Goal: Task Accomplishment & Management: Use online tool/utility

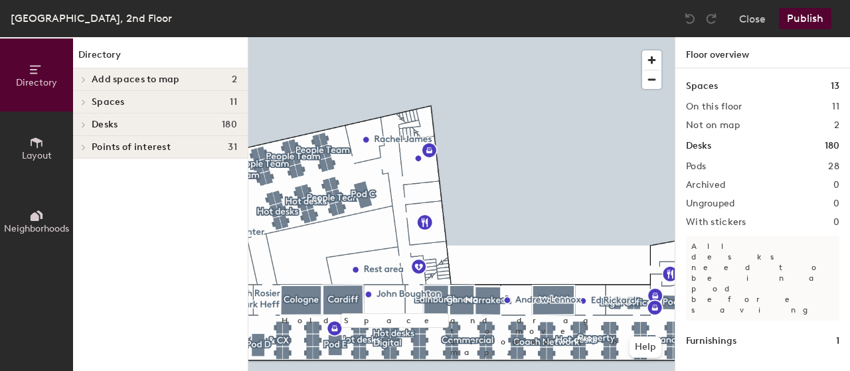
click at [677, 123] on div "Directory Layout Neighborhoods Directory Add spaces to map 2 [GEOGRAPHIC_DATA] …" at bounding box center [425, 204] width 850 height 334
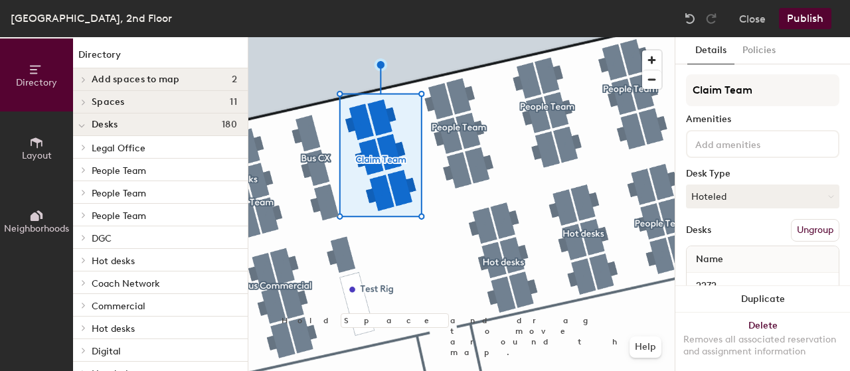
click at [815, 234] on button "Ungroup" at bounding box center [815, 230] width 48 height 23
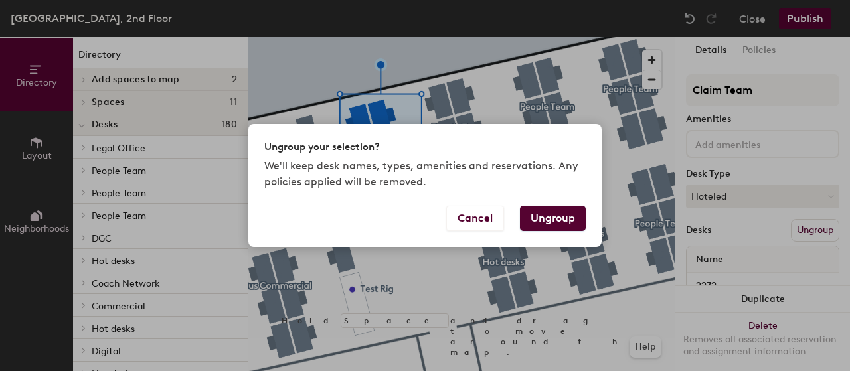
click at [546, 216] on button "Ungroup" at bounding box center [553, 218] width 66 height 25
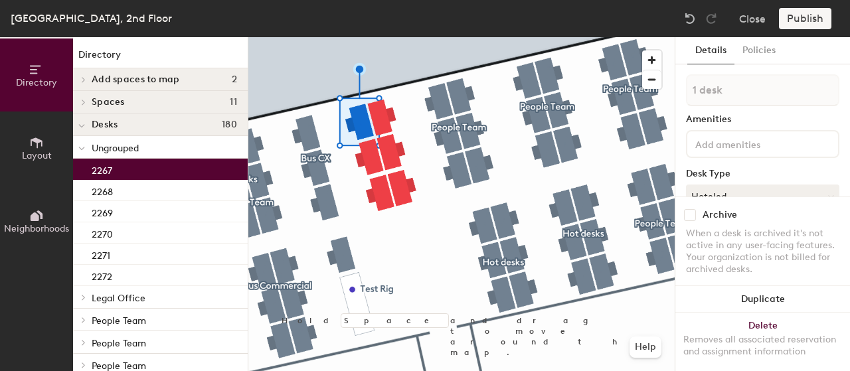
type input "2 desks"
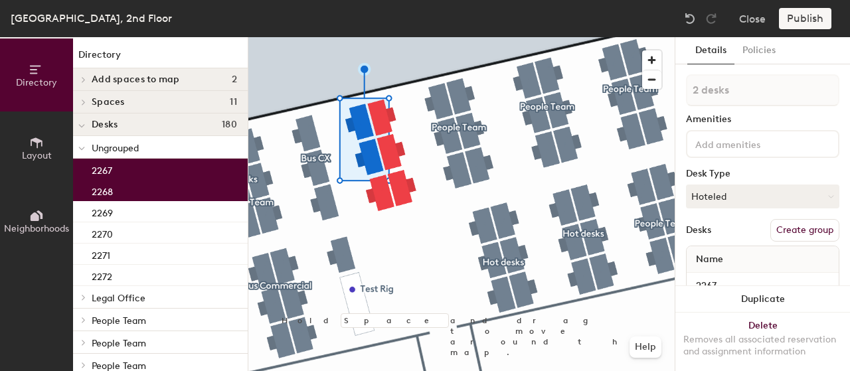
click at [813, 232] on button "Create group" at bounding box center [804, 230] width 69 height 23
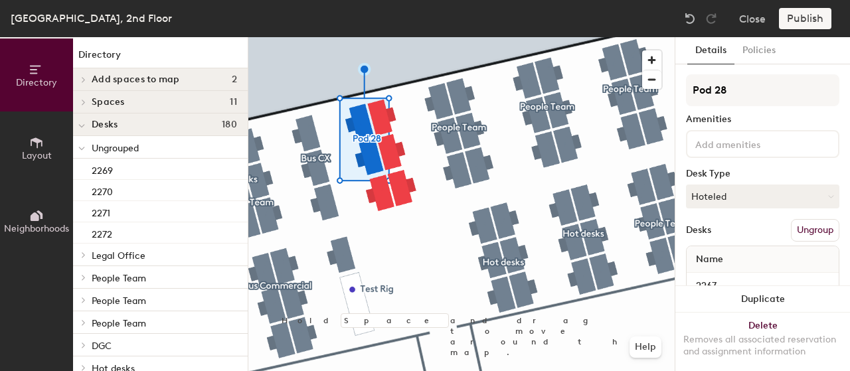
click at [660, 94] on div "Directory Layout Neighborhoods Directory Add spaces to map 2 [GEOGRAPHIC_DATA] …" at bounding box center [425, 204] width 850 height 334
type input "Claim Team"
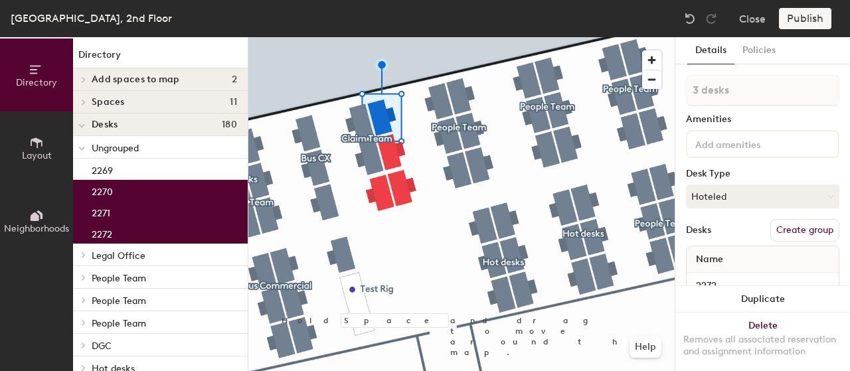
type input "4 desks"
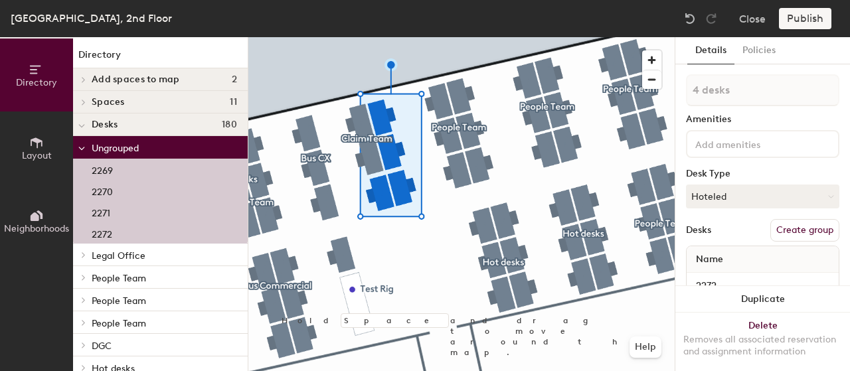
click at [804, 225] on button "Create group" at bounding box center [804, 230] width 69 height 23
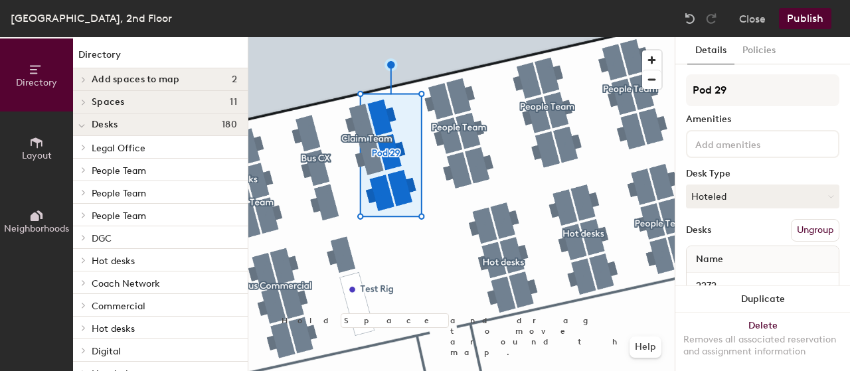
drag, startPoint x: 728, startPoint y: 93, endPoint x: 682, endPoint y: 90, distance: 45.9
click at [682, 90] on div "Details Policies Pod 29 Amenities Desk Type Hoteled Desks Ungroup Name 2272 227…" at bounding box center [762, 204] width 175 height 334
type input "Hot Desks"
click at [787, 119] on div "Amenities" at bounding box center [762, 119] width 153 height 11
click at [801, 18] on button "Publish" at bounding box center [805, 18] width 52 height 21
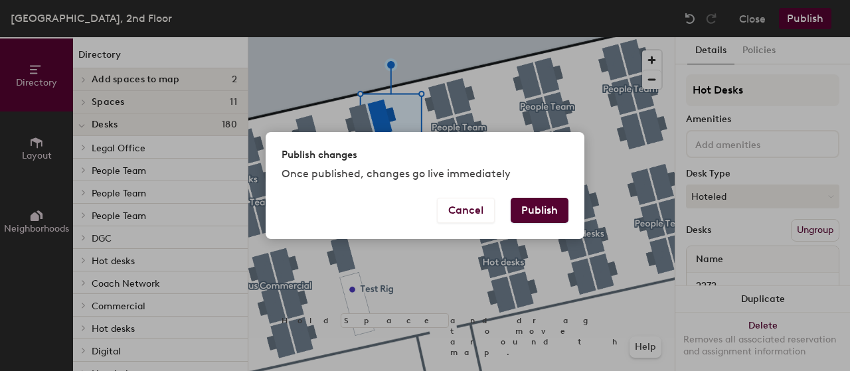
click at [544, 213] on button "Publish" at bounding box center [540, 210] width 58 height 25
